Goal: Information Seeking & Learning: Learn about a topic

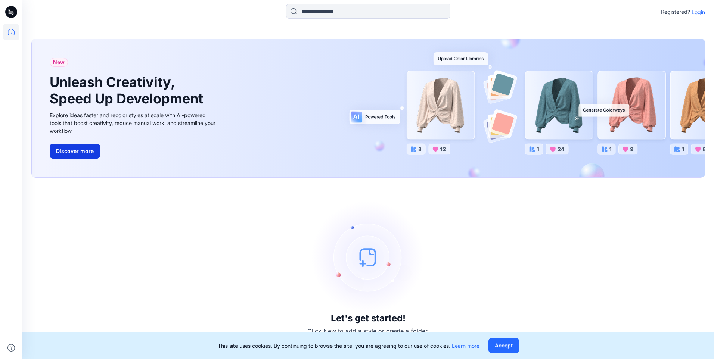
click at [86, 149] on button "Discover more" at bounding box center [75, 151] width 50 height 15
click at [700, 15] on p "Login" at bounding box center [698, 12] width 13 height 8
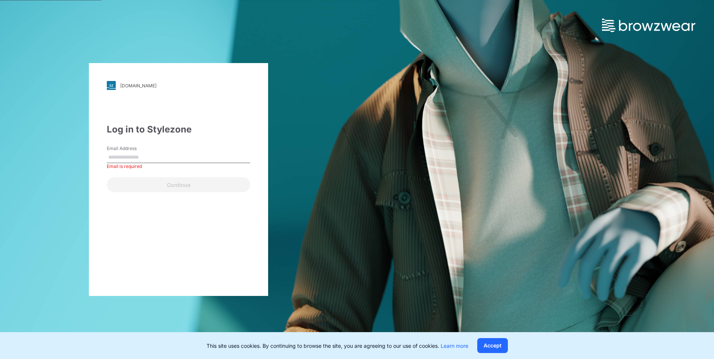
click at [133, 153] on input "Email Address" at bounding box center [178, 157] width 143 height 11
paste input "**********"
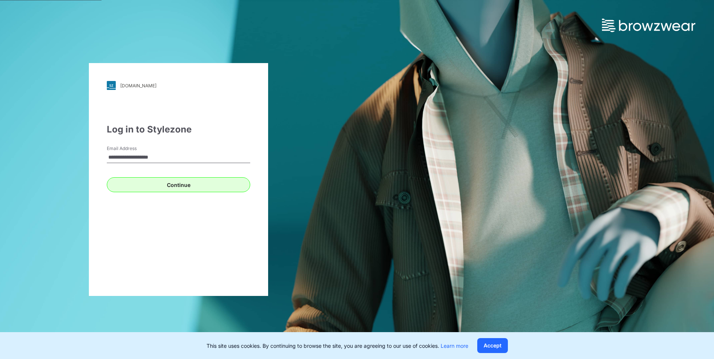
type input "**********"
click at [189, 191] on button "Continue" at bounding box center [178, 184] width 143 height 15
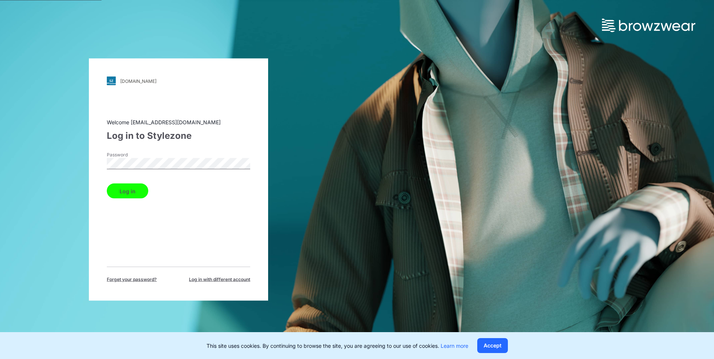
click at [131, 194] on button "Log in" at bounding box center [127, 191] width 41 height 15
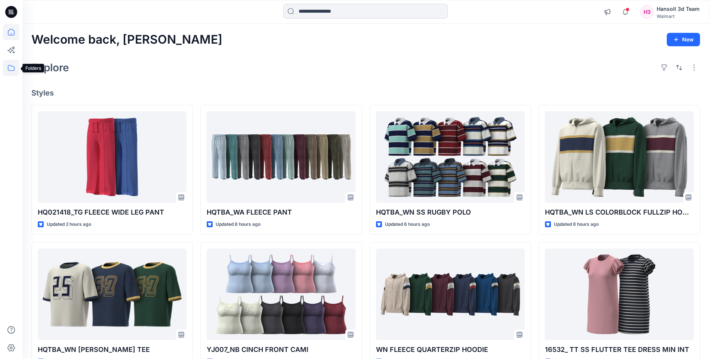
click at [17, 72] on icon at bounding box center [11, 68] width 16 height 16
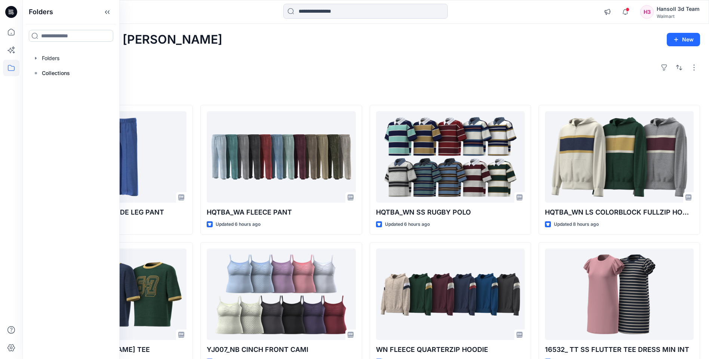
click at [70, 35] on input at bounding box center [71, 36] width 84 height 12
click at [44, 61] on div at bounding box center [70, 58] width 85 height 15
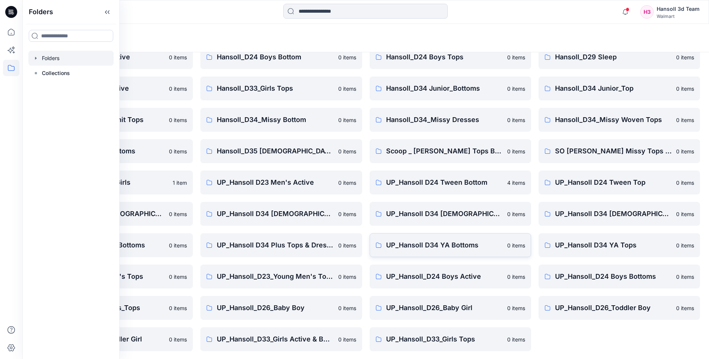
scroll to position [101, 0]
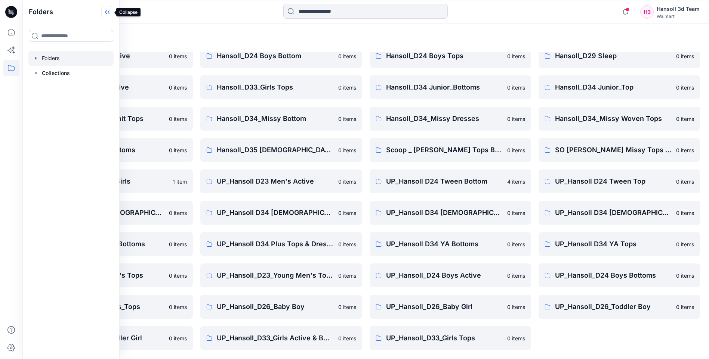
click at [109, 11] on icon at bounding box center [109, 12] width 2 height 4
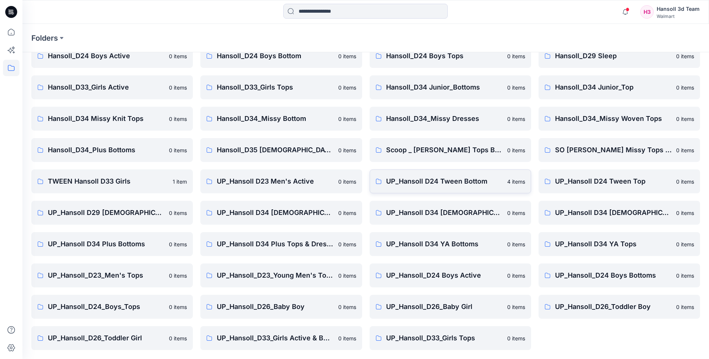
click at [496, 179] on p "UP_Hansoll D24 Tween Bottom" at bounding box center [444, 181] width 117 height 10
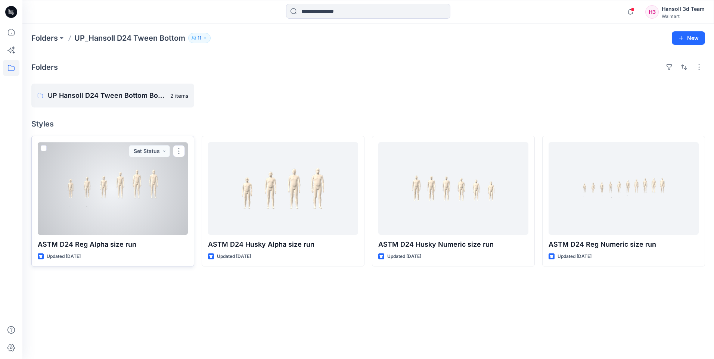
click at [159, 189] on div at bounding box center [113, 188] width 150 height 93
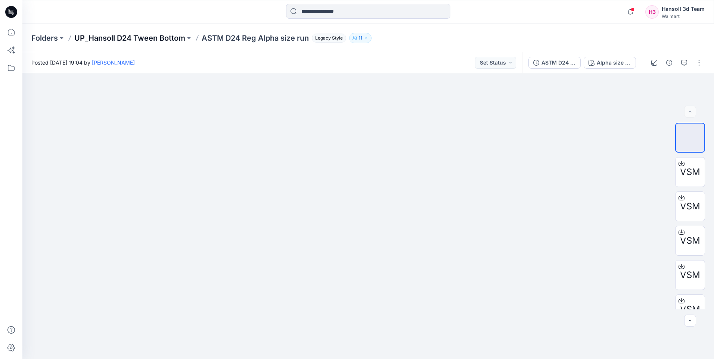
click at [157, 39] on p "UP_Hansoll D24 Tween Bottom" at bounding box center [129, 38] width 111 height 10
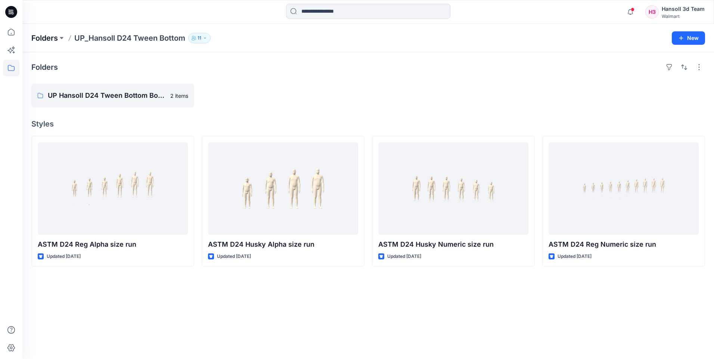
click at [34, 38] on p "Folders" at bounding box center [44, 38] width 27 height 10
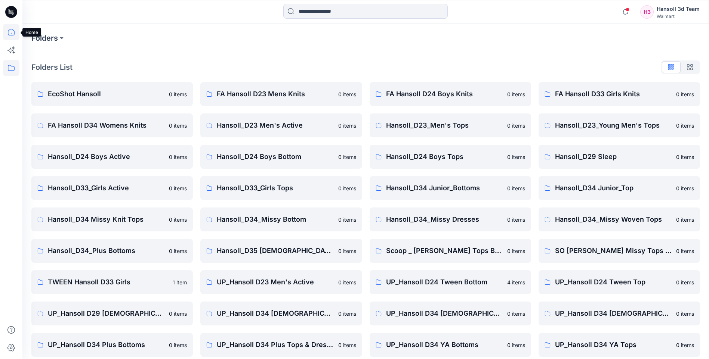
click at [8, 38] on icon at bounding box center [11, 32] width 16 height 16
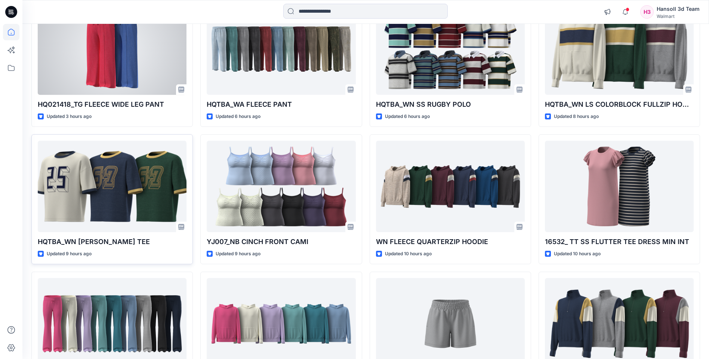
scroll to position [112, 0]
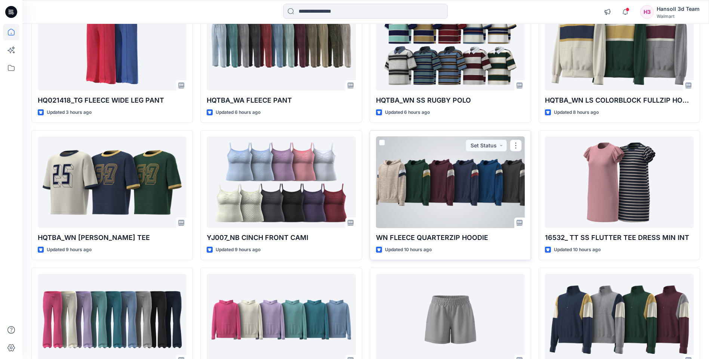
click at [460, 180] on div at bounding box center [450, 183] width 149 height 92
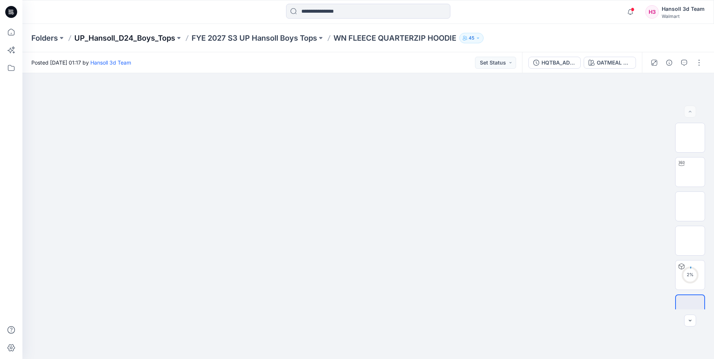
click at [149, 37] on p "UP_Hansoll_D24_Boys_Tops" at bounding box center [124, 38] width 101 height 10
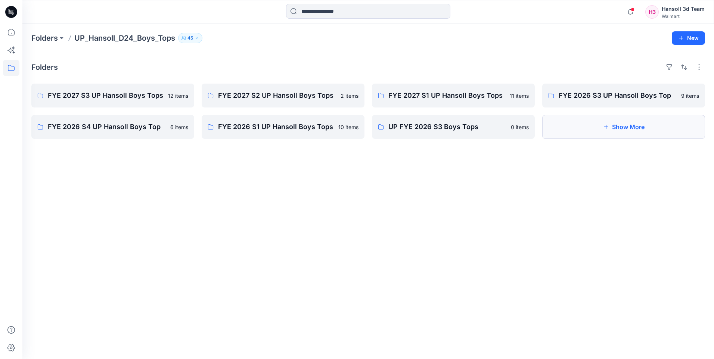
click at [620, 129] on button "Show More" at bounding box center [624, 127] width 163 height 24
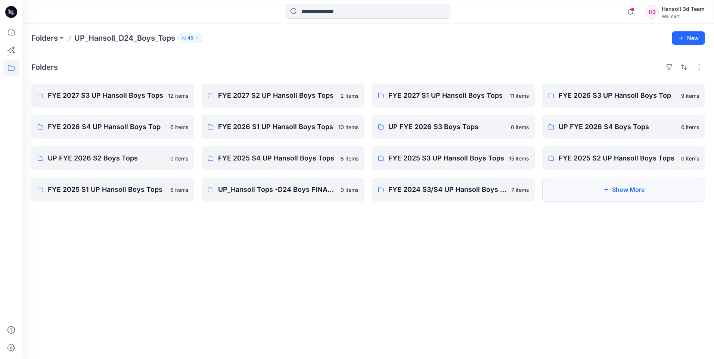
click at [587, 192] on button "Show More" at bounding box center [624, 190] width 163 height 24
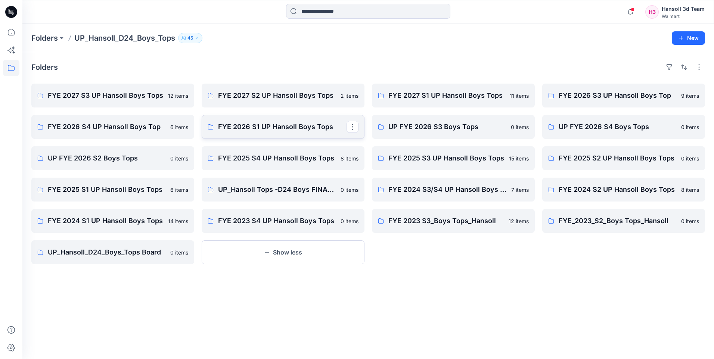
click at [294, 128] on p "FYE 2026 S1 UP Hansoll Boys Tops" at bounding box center [282, 127] width 129 height 10
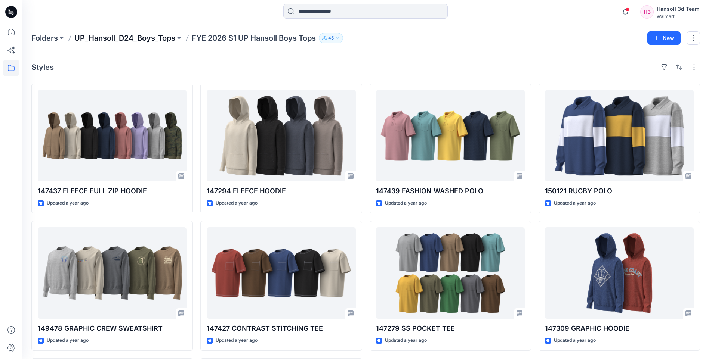
click at [160, 39] on p "UP_Hansoll_D24_Boys_Tops" at bounding box center [124, 38] width 101 height 10
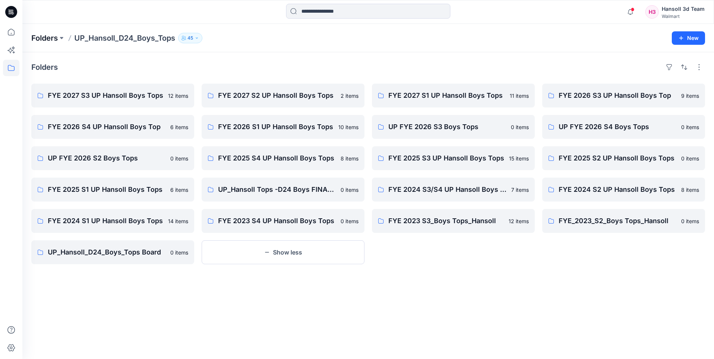
click at [55, 34] on p "Folders" at bounding box center [44, 38] width 27 height 10
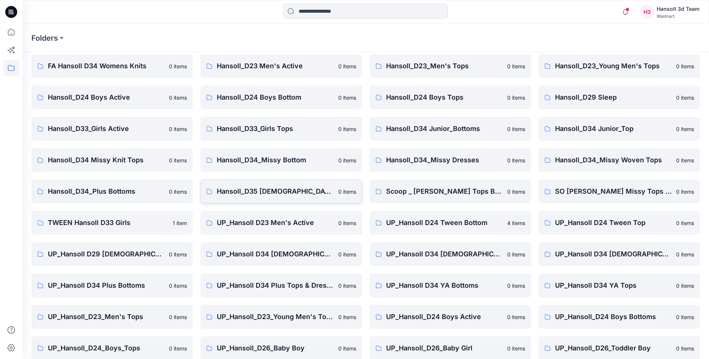
scroll to position [101, 0]
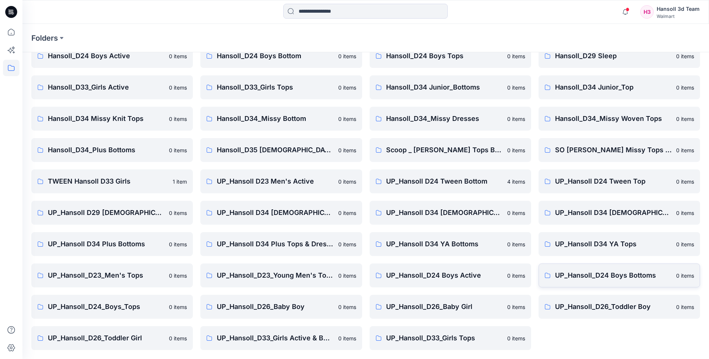
click at [586, 270] on link "UP_Hansoll_D24 Boys Bottoms 0 items" at bounding box center [618, 276] width 161 height 24
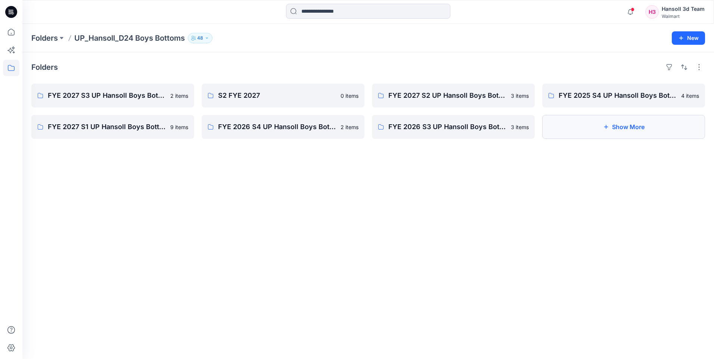
click at [598, 133] on button "Show More" at bounding box center [624, 127] width 163 height 24
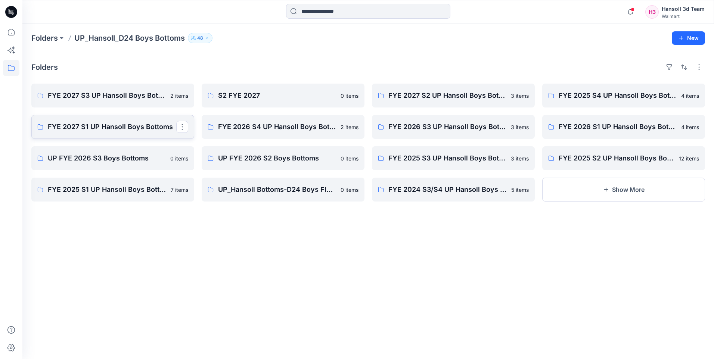
click at [151, 135] on link "FYE 2027 S1 UP Hansoll Boys Bottoms" at bounding box center [112, 127] width 163 height 24
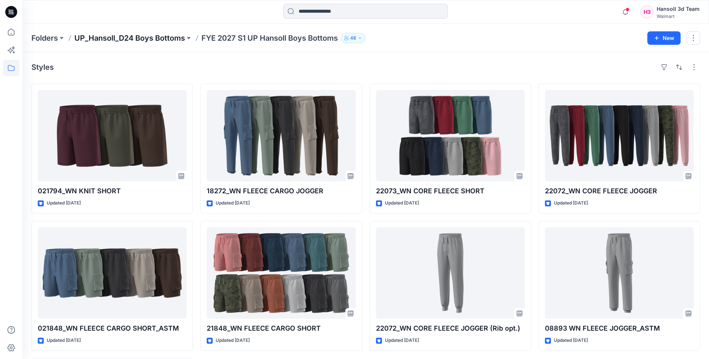
click at [154, 38] on p "UP_Hansoll_D24 Boys Bottoms" at bounding box center [129, 38] width 111 height 10
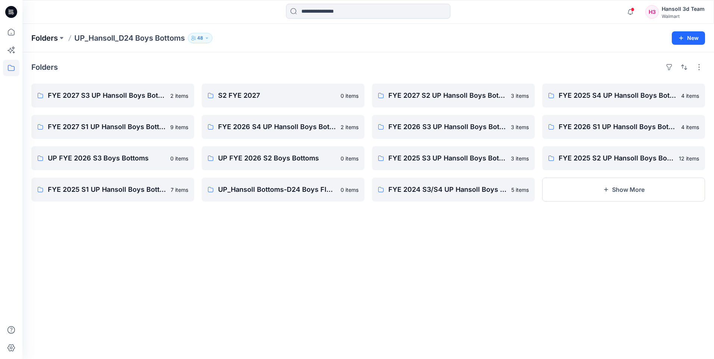
click at [56, 43] on p "Folders" at bounding box center [44, 38] width 27 height 10
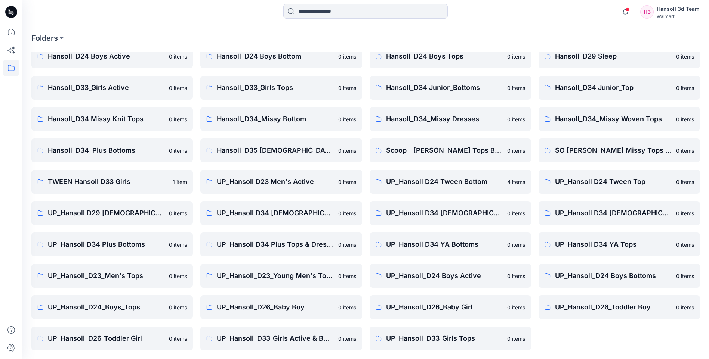
scroll to position [101, 0]
click at [410, 188] on link "UP_Hansoll D24 Tween Bottom 4 items" at bounding box center [450, 182] width 161 height 24
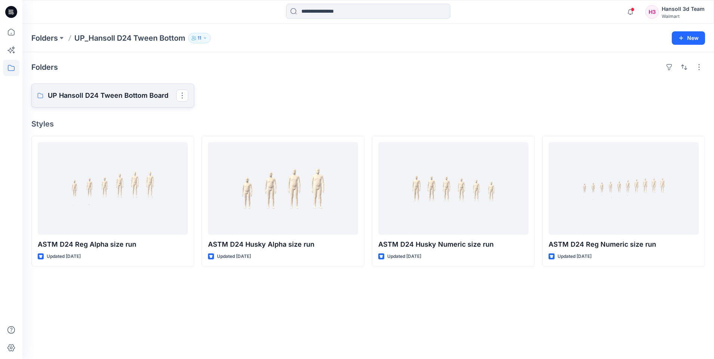
click at [158, 96] on p "UP Hansoll D24 Tween Bottom Board" at bounding box center [112, 95] width 129 height 10
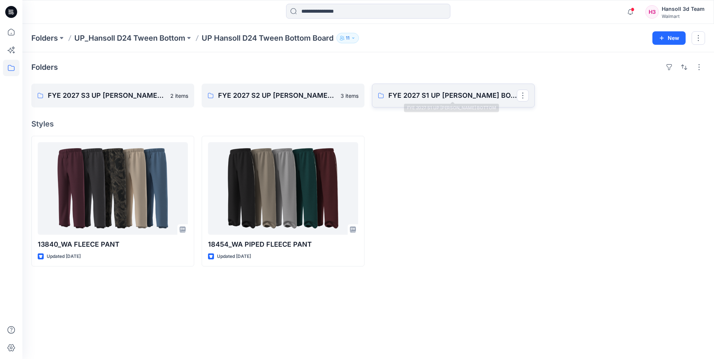
click at [399, 99] on p "FYE 2027 S1 UP HANSOLL TWEEN BOTTOM" at bounding box center [453, 95] width 129 height 10
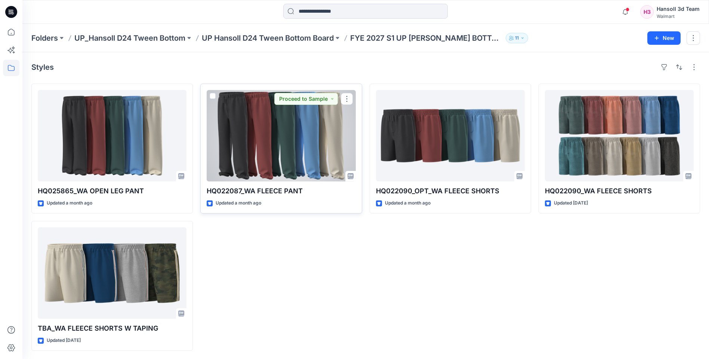
click at [264, 159] on div at bounding box center [281, 136] width 149 height 92
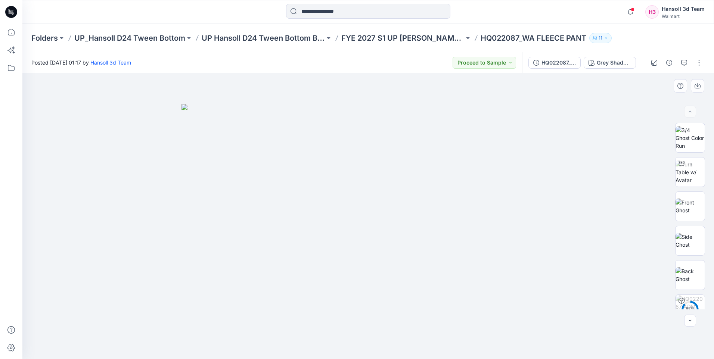
click at [429, 100] on div at bounding box center [368, 216] width 692 height 286
click at [440, 41] on p "FYE 2027 S1 UP HANSOLL TWEEN BOTTOM" at bounding box center [403, 38] width 123 height 10
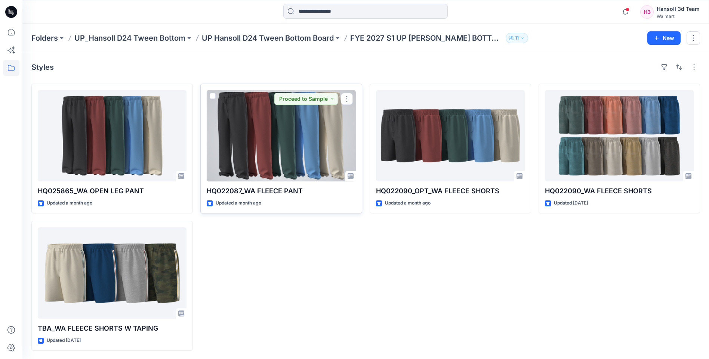
click at [245, 151] on div at bounding box center [281, 136] width 149 height 92
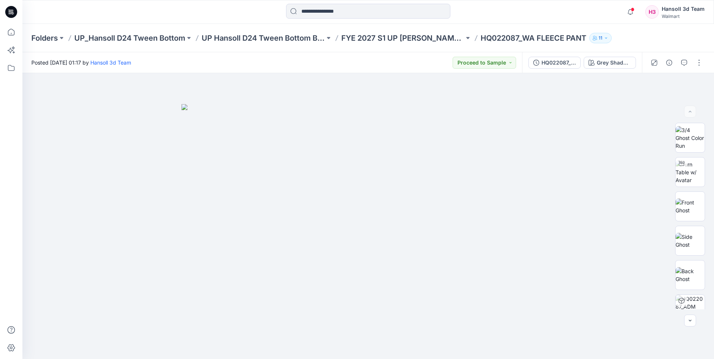
click at [654, 40] on div "Folders UP_Hansoll D24 Tween Bottom UP Hansoll D24 Tween Bottom Board FYE 2027 …" at bounding box center [368, 38] width 692 height 28
drag, startPoint x: 654, startPoint y: 40, endPoint x: 631, endPoint y: 35, distance: 23.7
click at [631, 35] on div "Folders UP_Hansoll D24 Tween Bottom UP Hansoll D24 Tween Bottom Board FYE 2027 …" at bounding box center [339, 38] width 616 height 10
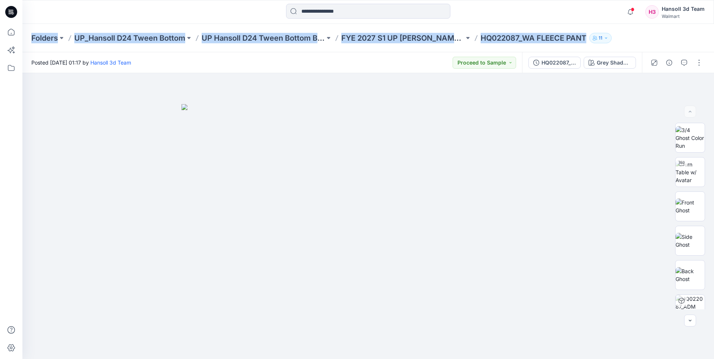
drag, startPoint x: 27, startPoint y: 39, endPoint x: 589, endPoint y: 42, distance: 561.3
click at [589, 42] on div "Folders UP_Hansoll D24 Tween Bottom UP Hansoll D24 Tween Bottom Board FYE 2027 …" at bounding box center [368, 38] width 692 height 28
copy div "Folders UP_Hansoll D24 Tween Bottom UP Hansoll D24 Tween Bottom Board FYE 2027 …"
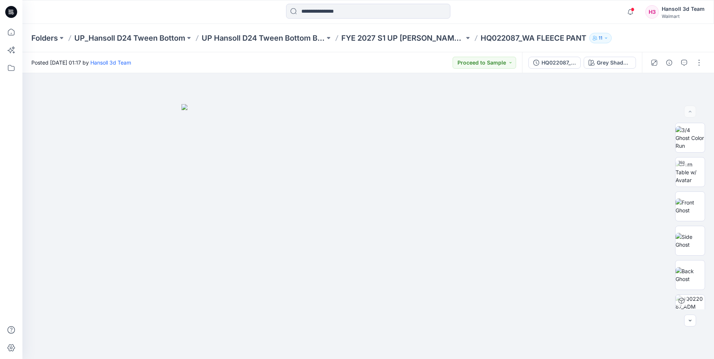
click at [358, 0] on div "Notifications Your style HQ021418_TG FLEECE WIDE LEG PANT has been updated with…" at bounding box center [368, 12] width 692 height 24
click at [416, 102] on div at bounding box center [368, 216] width 692 height 286
click at [322, 41] on p "UP Hansoll D24 Tween Bottom Board" at bounding box center [263, 38] width 123 height 10
